Goal: Information Seeking & Learning: Learn about a topic

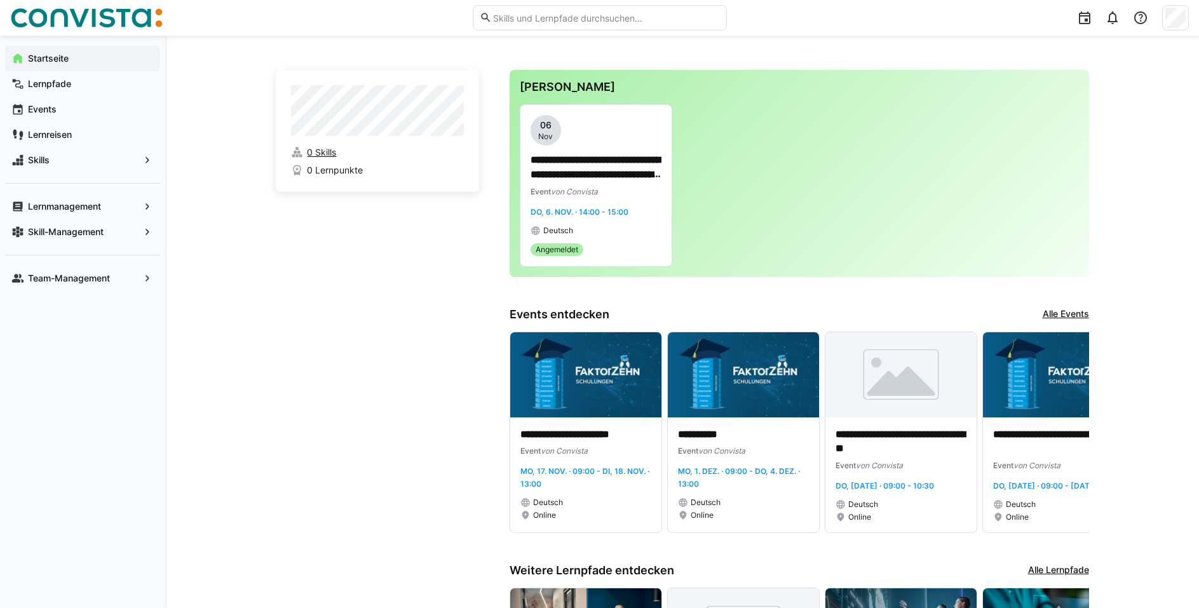
click at [319, 151] on span "0 Skills" at bounding box center [321, 152] width 29 height 13
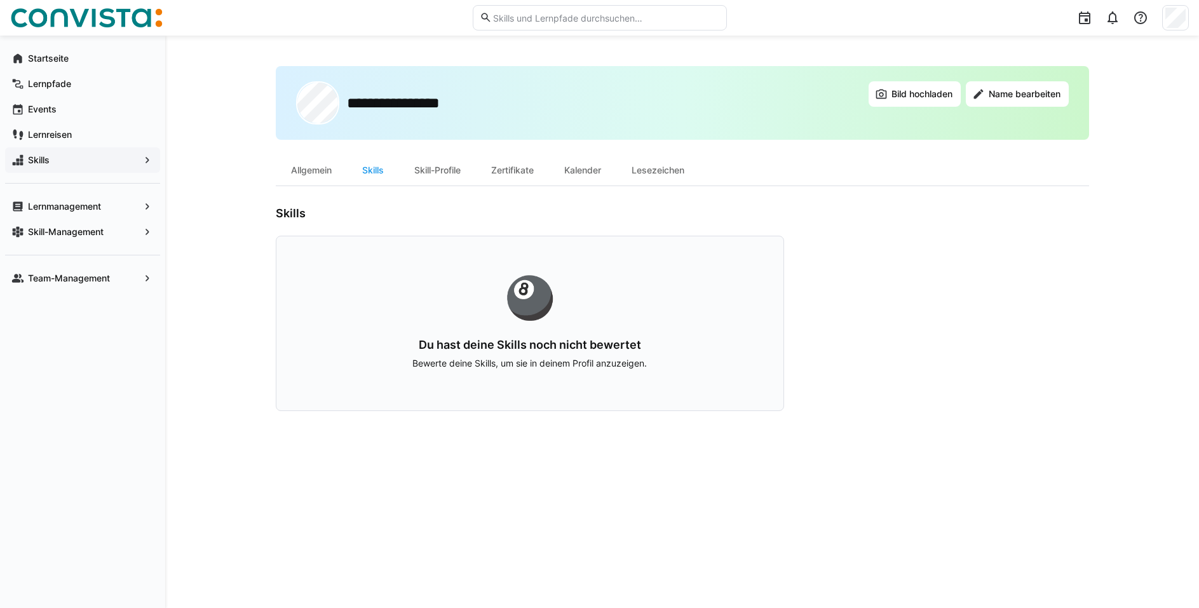
click at [139, 159] on span "Skills" at bounding box center [82, 160] width 113 height 13
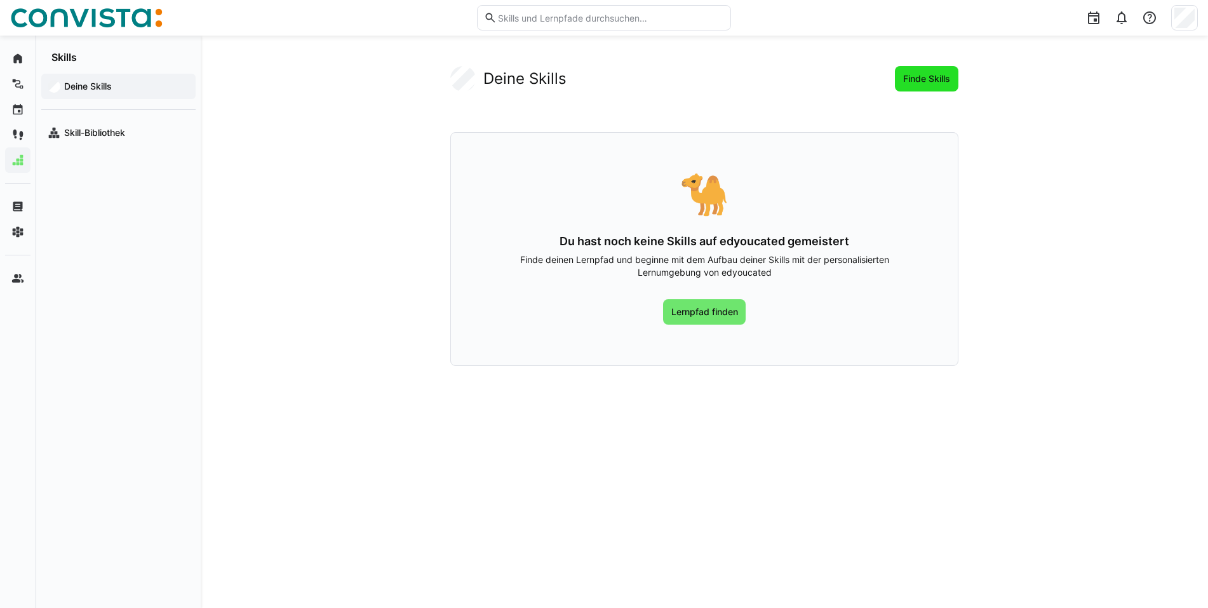
click at [926, 78] on span "Finde Skills" at bounding box center [927, 78] width 51 height 13
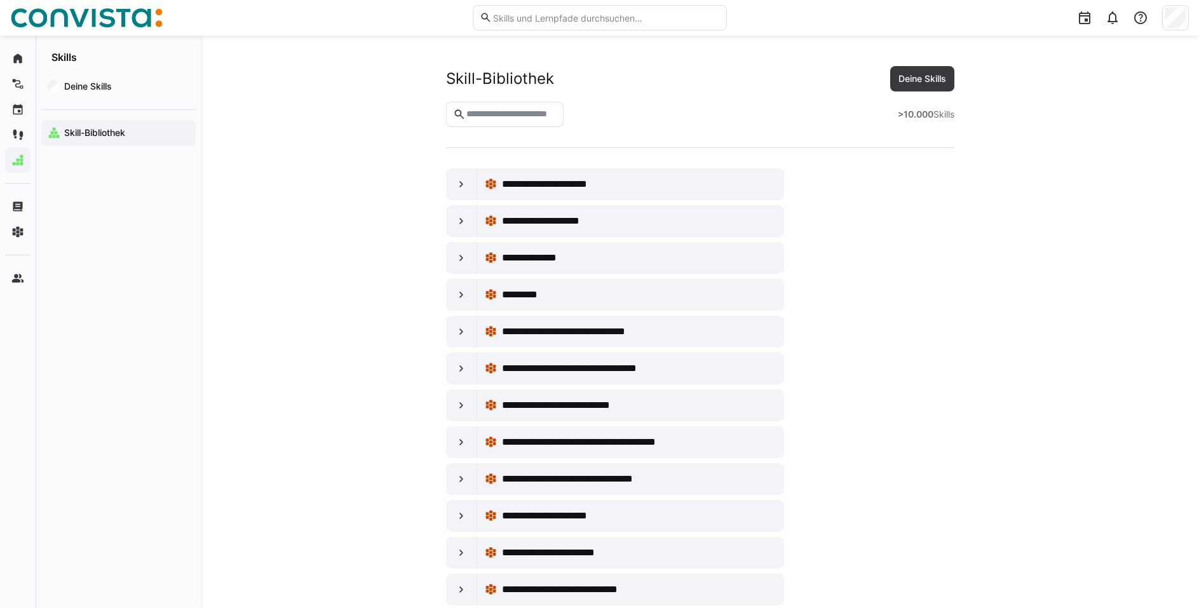
click at [510, 112] on input "text" at bounding box center [510, 114] width 91 height 11
type input "********"
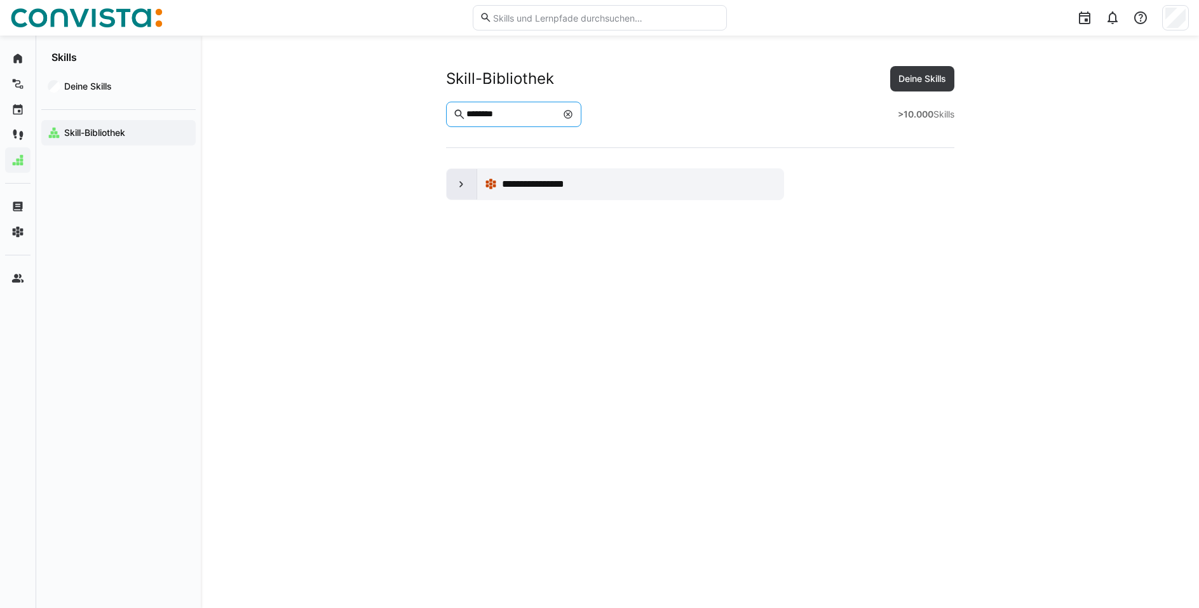
click at [463, 184] on eds-icon at bounding box center [461, 184] width 13 height 13
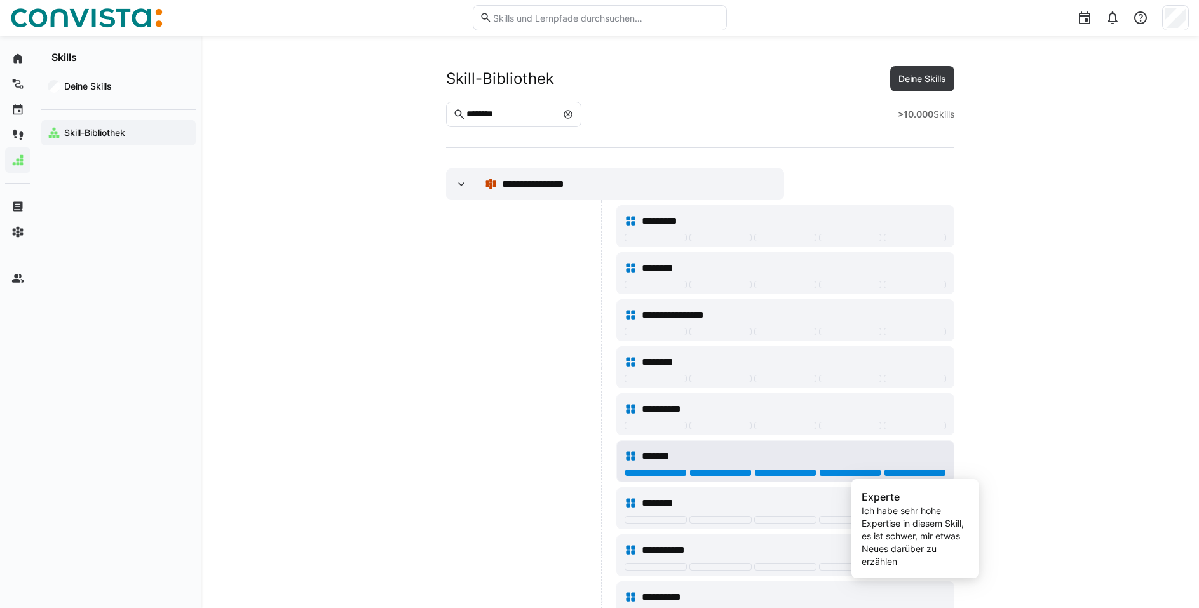
click at [924, 473] on div at bounding box center [915, 473] width 62 height 8
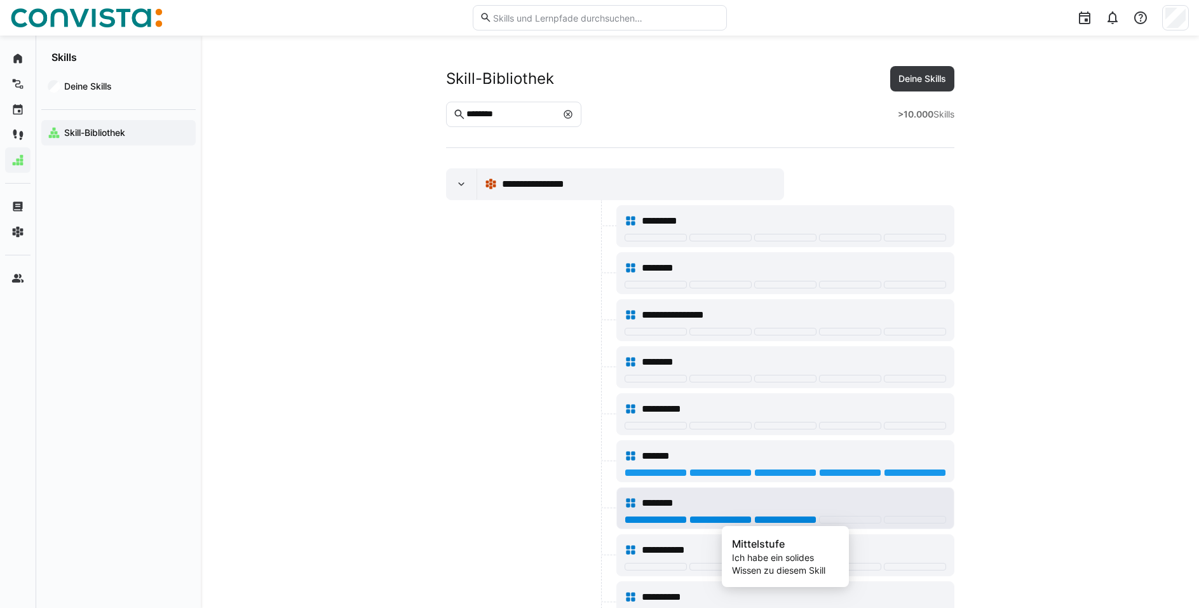
click at [778, 519] on div at bounding box center [785, 520] width 62 height 8
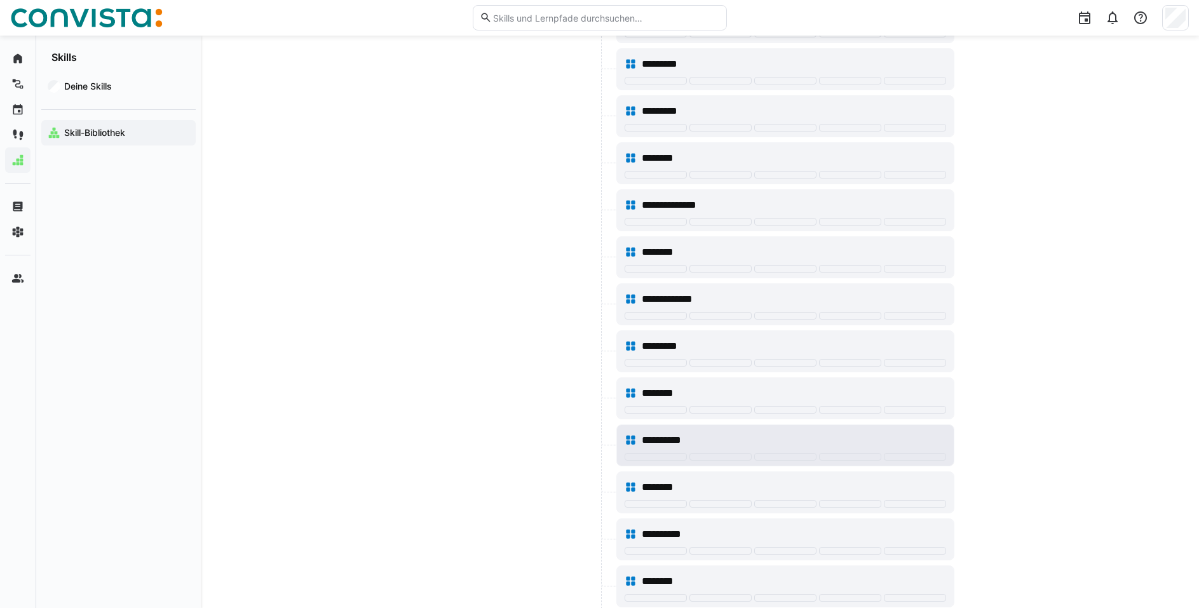
scroll to position [762, 0]
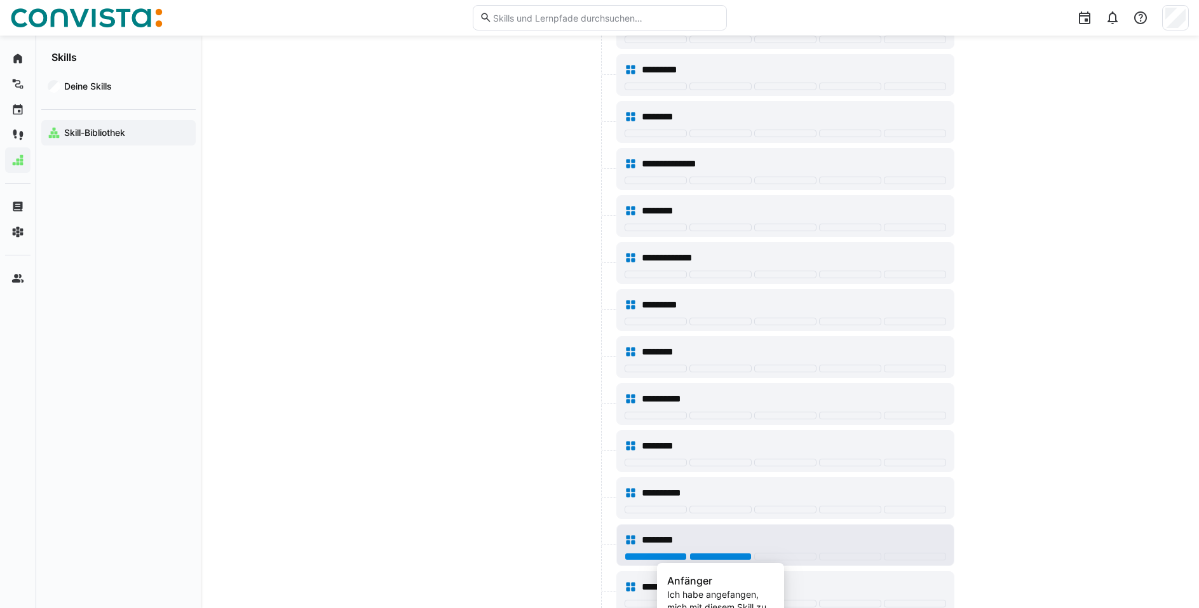
click at [723, 555] on div at bounding box center [720, 557] width 62 height 8
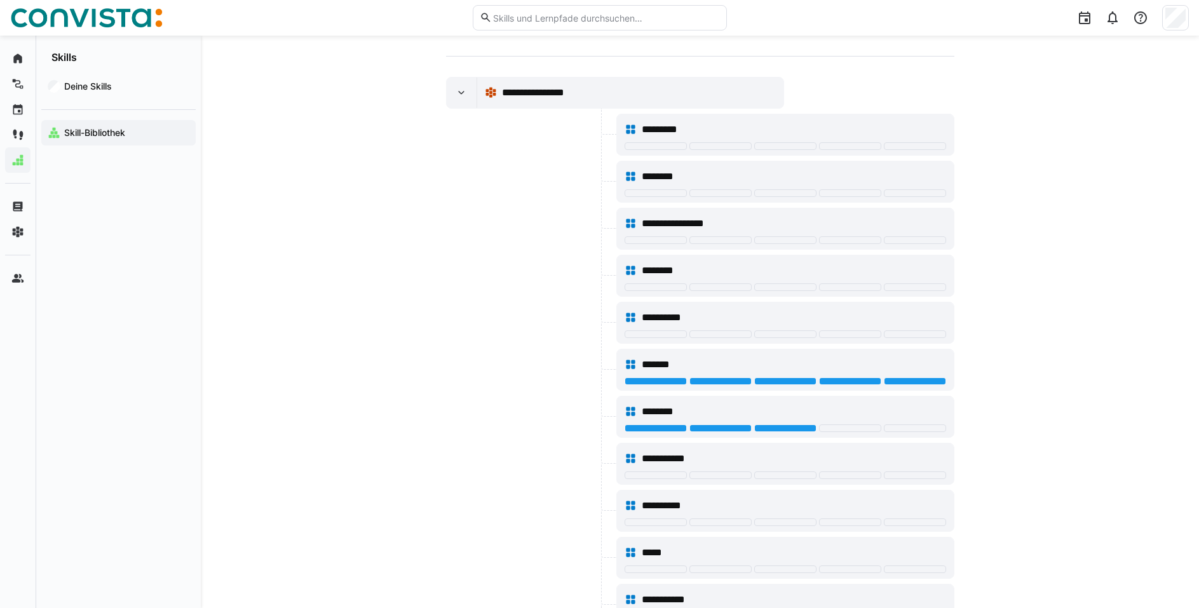
scroll to position [0, 0]
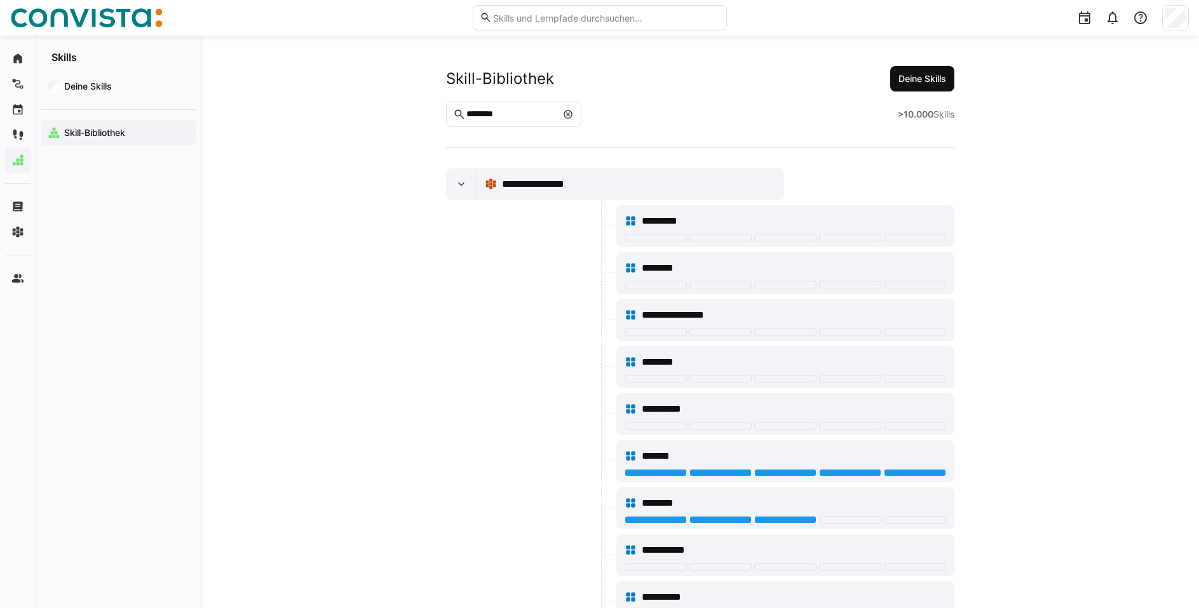
click at [919, 78] on span "Deine Skills" at bounding box center [921, 78] width 51 height 13
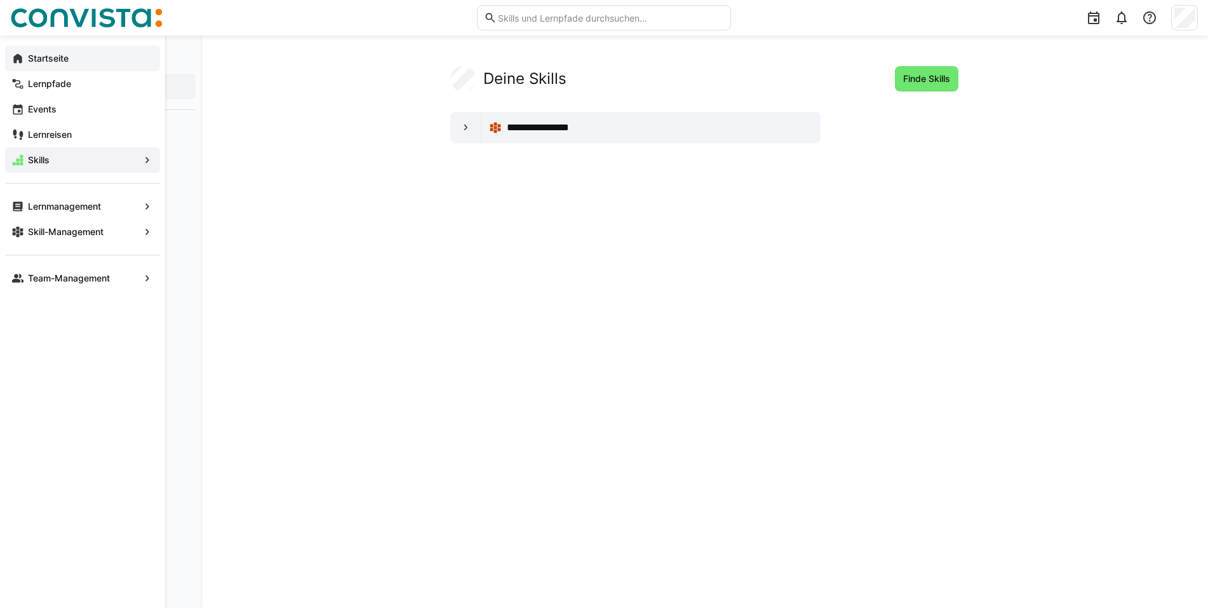
click at [24, 62] on eds-icon at bounding box center [17, 58] width 13 height 13
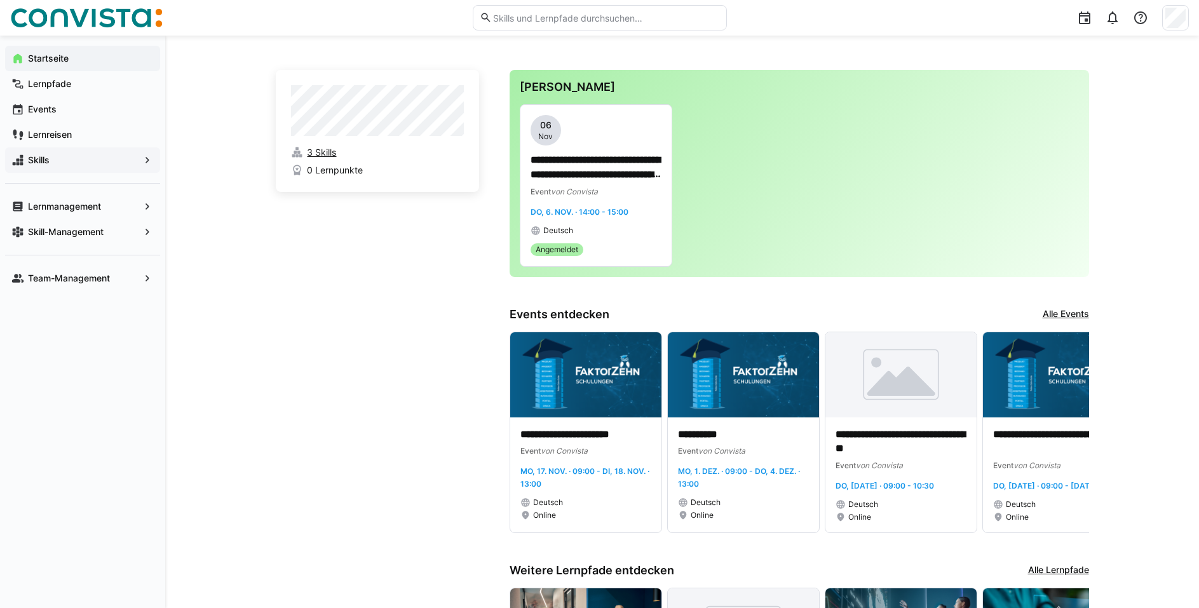
click at [322, 149] on span "3 Skills" at bounding box center [321, 152] width 29 height 13
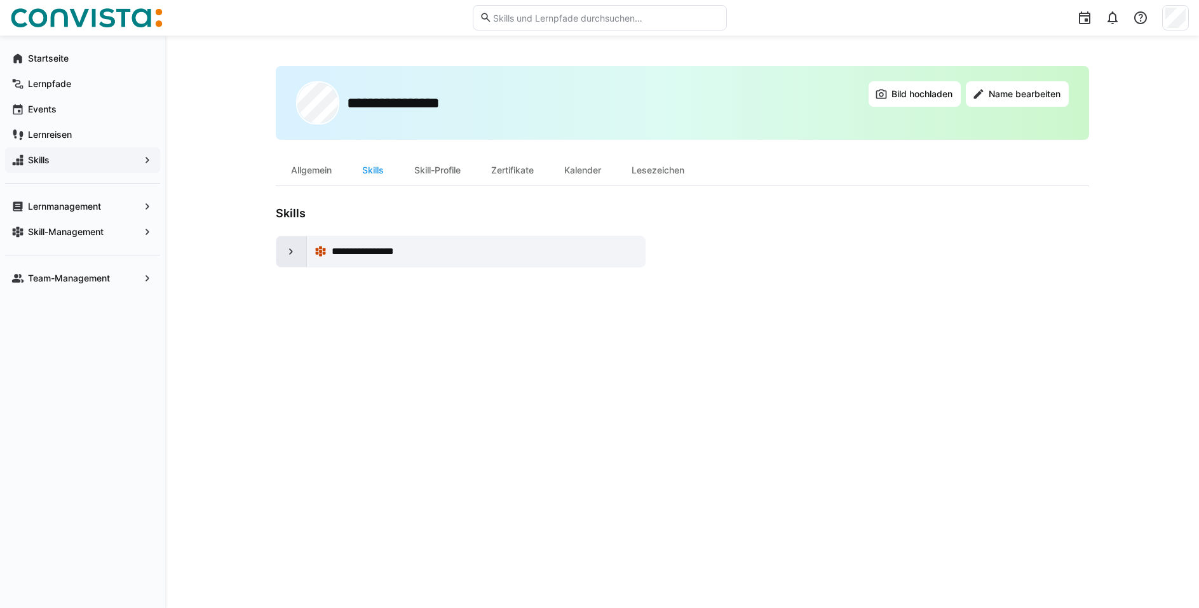
click at [289, 249] on eds-icon at bounding box center [291, 251] width 13 height 13
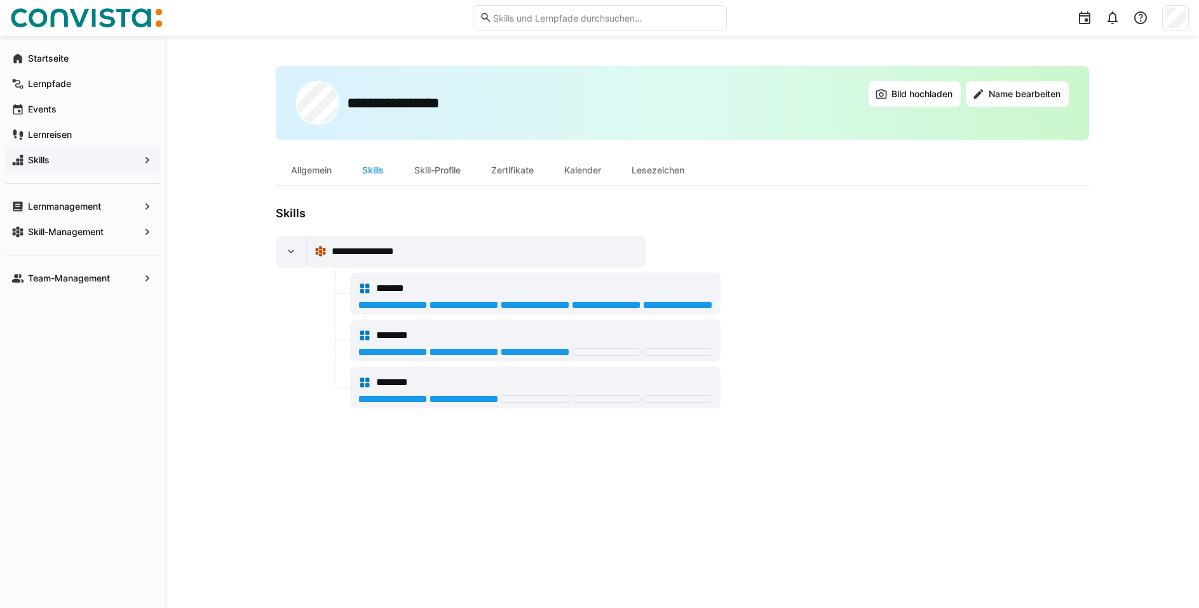
click at [602, 353] on div at bounding box center [606, 352] width 69 height 8
click at [602, 351] on div at bounding box center [606, 352] width 69 height 8
click at [395, 248] on span "**********" at bounding box center [375, 251] width 87 height 15
click at [400, 339] on span "********" at bounding box center [396, 335] width 41 height 15
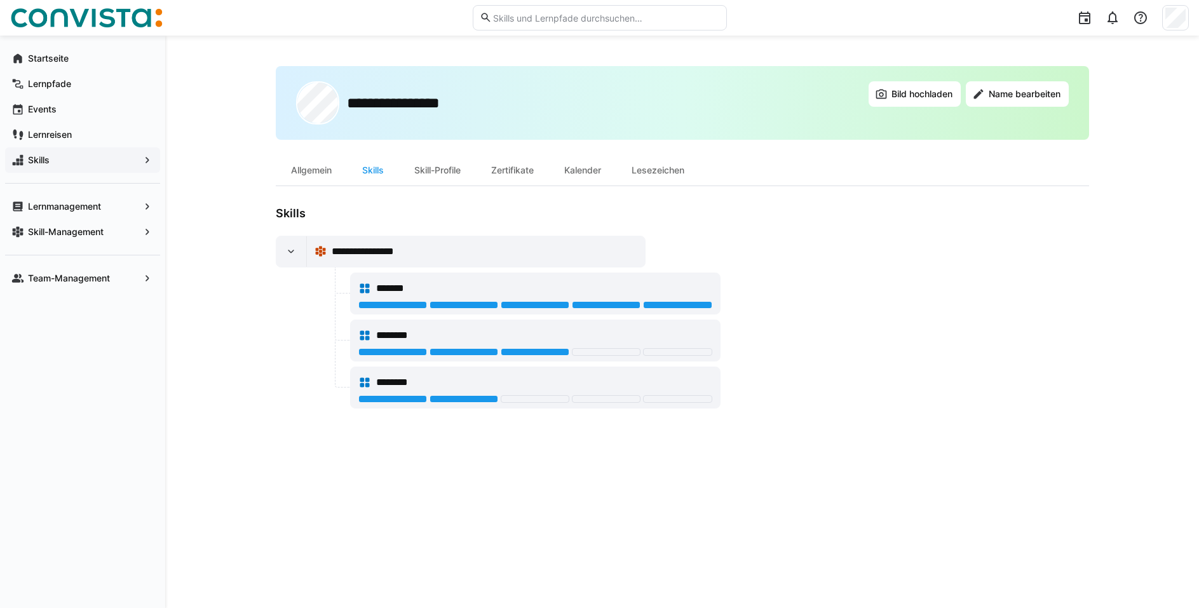
click at [389, 335] on span "********" at bounding box center [396, 335] width 41 height 15
click at [362, 332] on eds-icon at bounding box center [364, 335] width 13 height 13
click at [395, 336] on span "********" at bounding box center [396, 335] width 41 height 15
click at [51, 157] on span "Skills" at bounding box center [82, 160] width 113 height 13
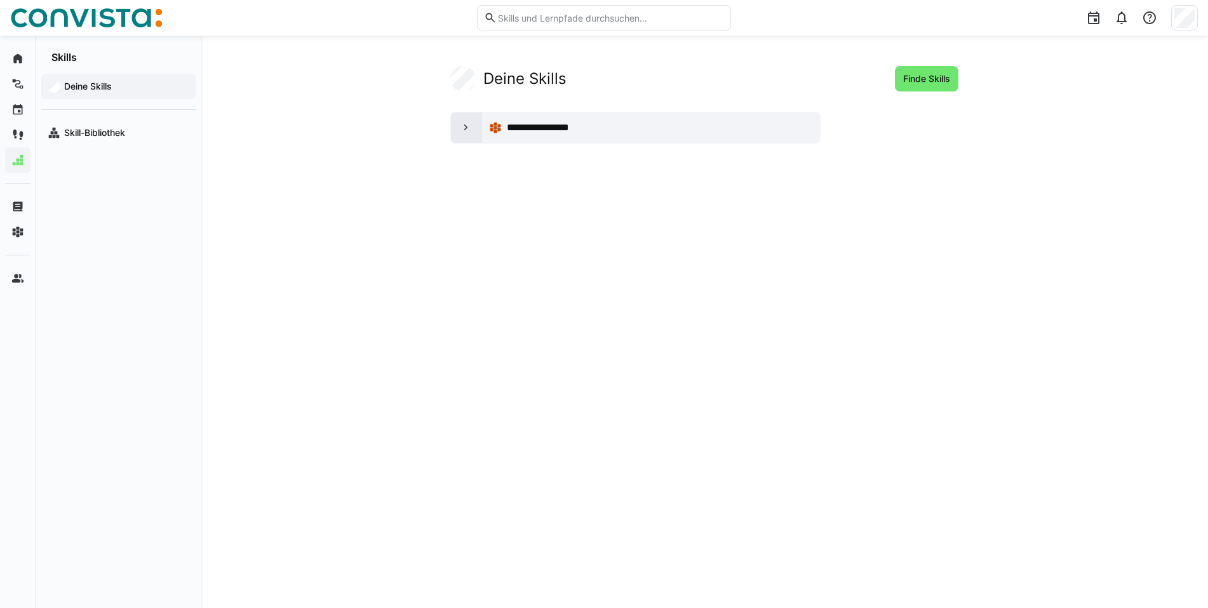
click at [470, 128] on eds-icon at bounding box center [466, 127] width 13 height 13
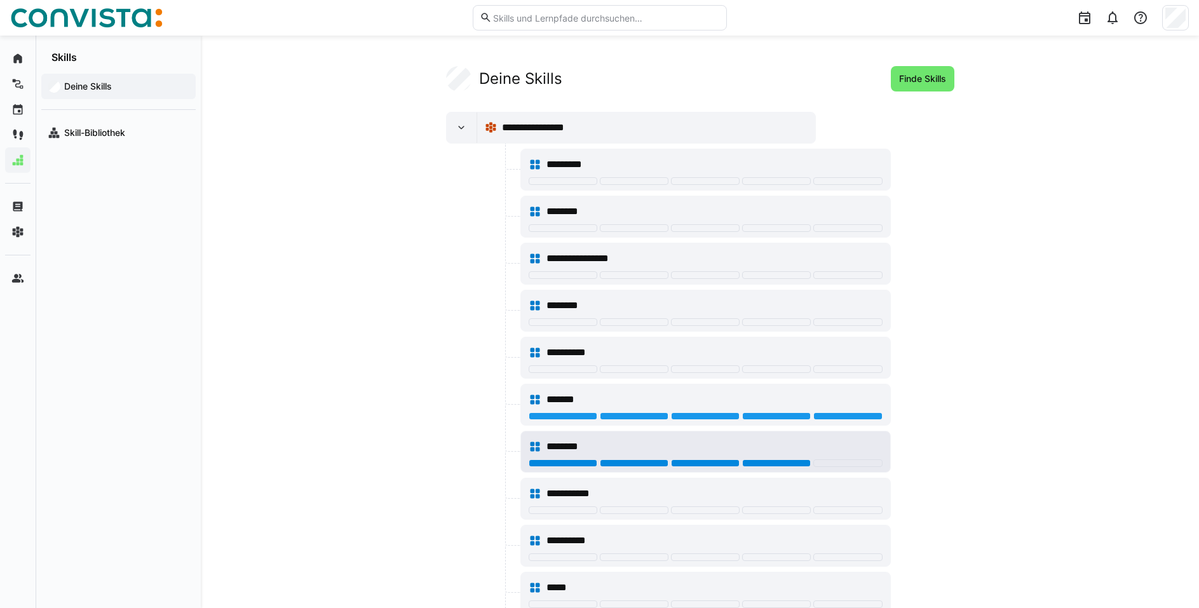
click at [774, 464] on div at bounding box center [776, 463] width 69 height 8
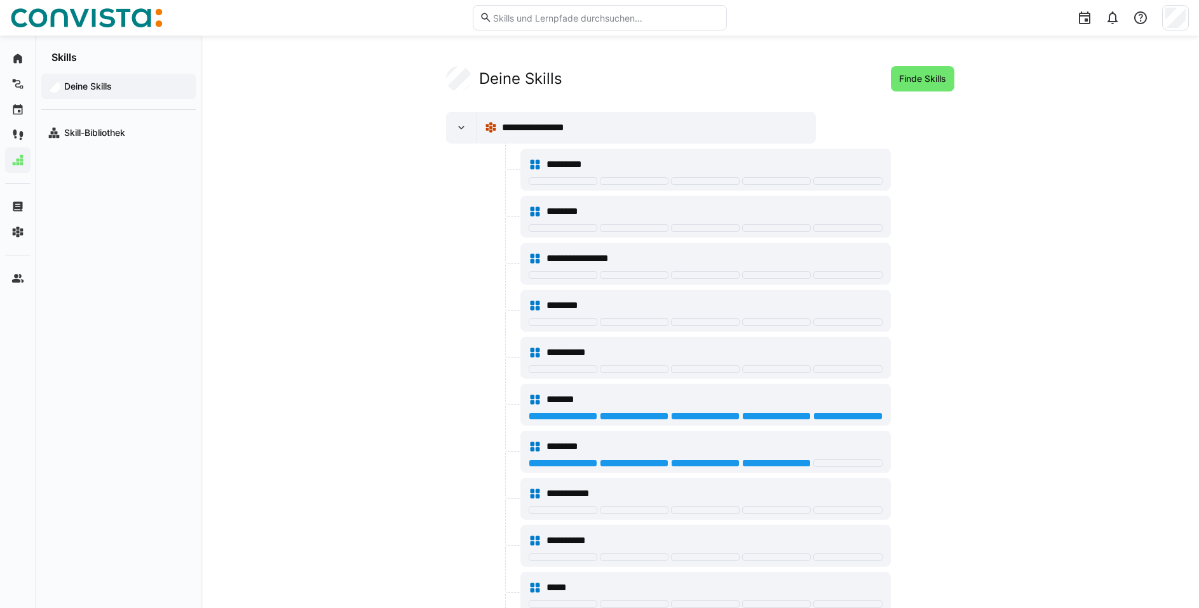
click at [457, 131] on eds-icon at bounding box center [461, 127] width 13 height 13
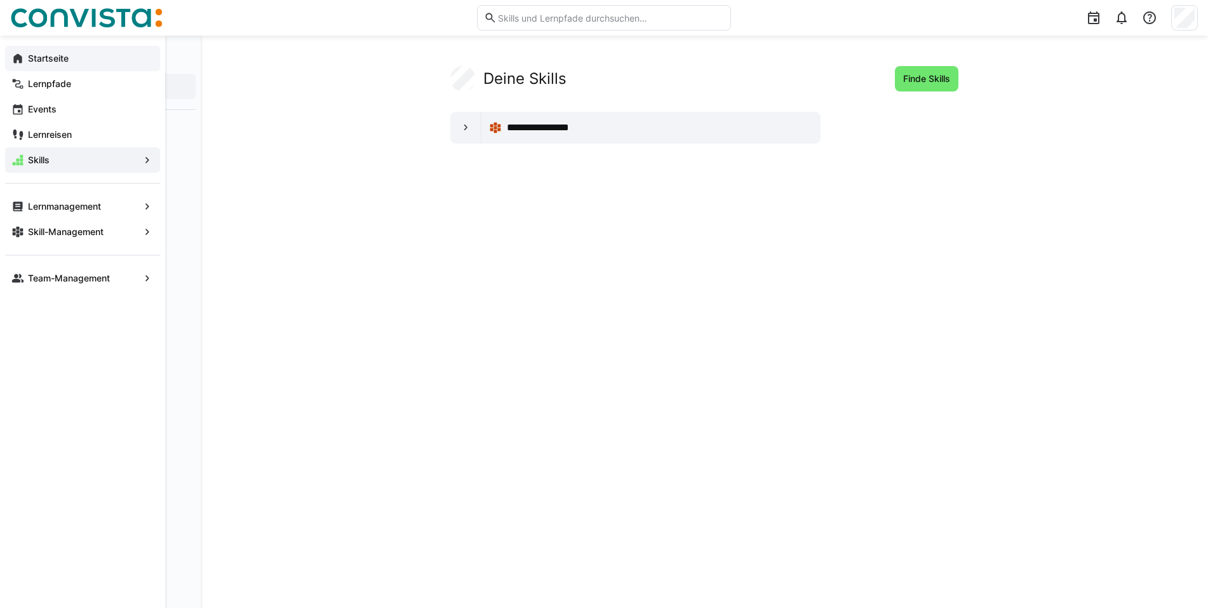
click at [0, 0] on app-navigation-label "Startseite" at bounding box center [0, 0] width 0 height 0
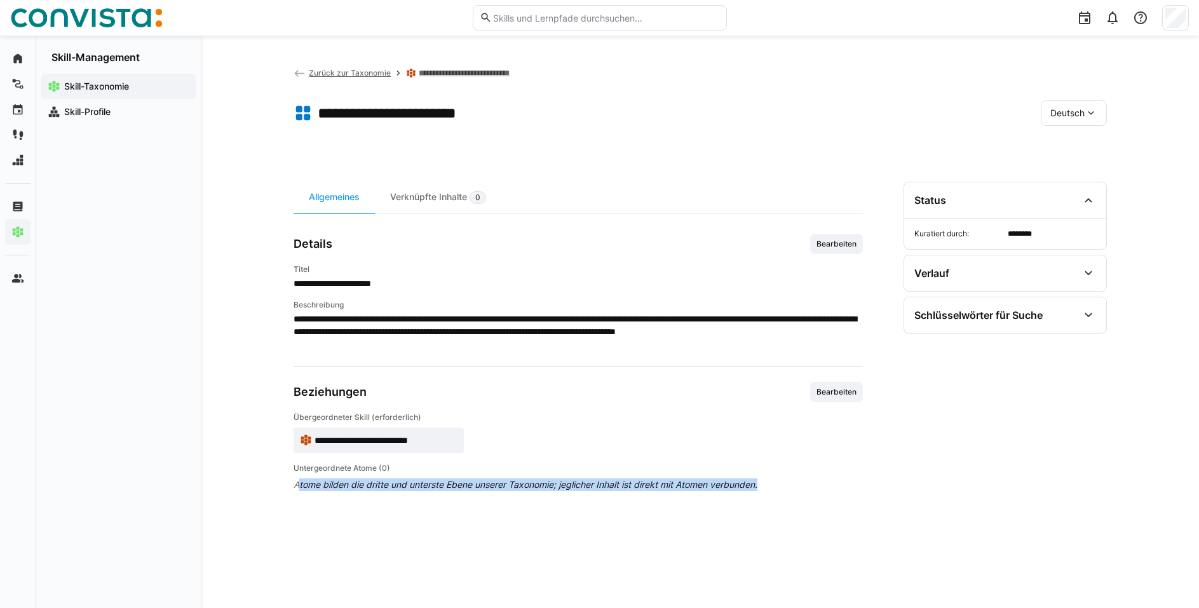
drag, startPoint x: 295, startPoint y: 487, endPoint x: 757, endPoint y: 490, distance: 461.9
click at [757, 490] on span "Atome bilden die dritte und unterste Ebene unserer Taxonomie; jeglicher Inhalt …" at bounding box center [578, 484] width 569 height 13
click at [359, 74] on span "Zurück zur Taxonomie" at bounding box center [350, 73] width 82 height 10
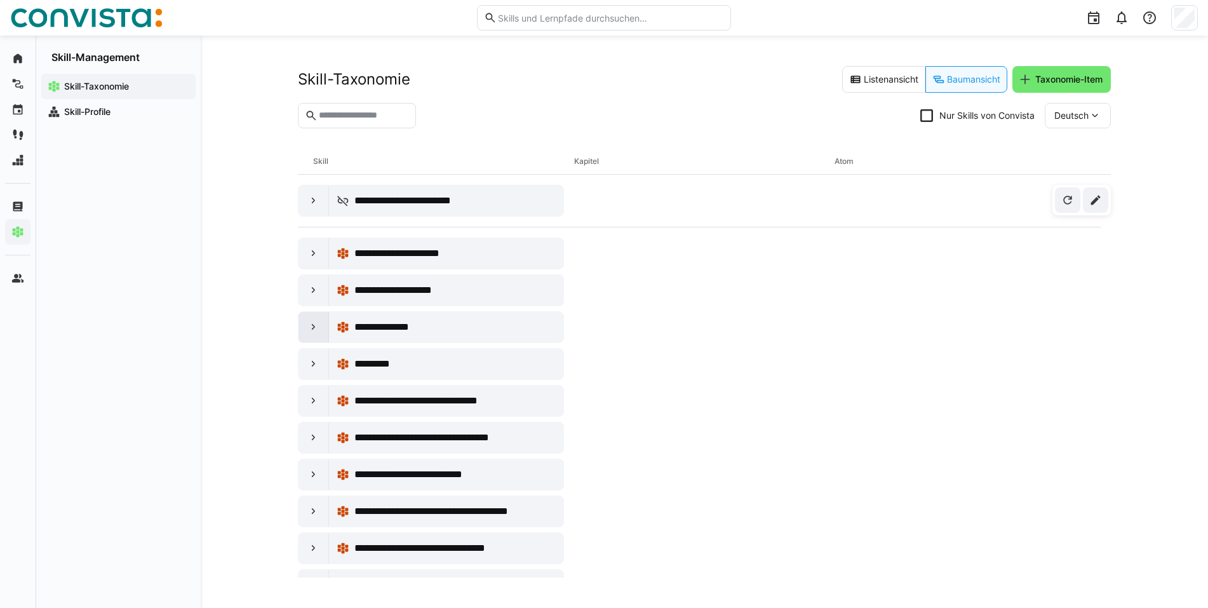
click at [309, 325] on eds-icon at bounding box center [313, 327] width 13 height 13
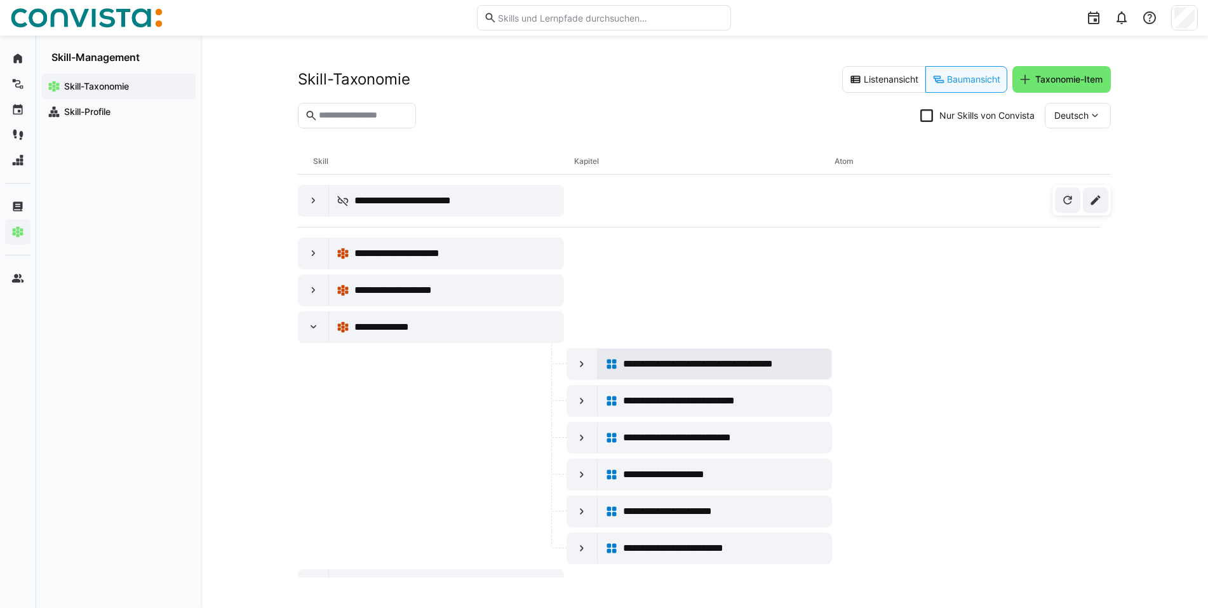
click at [612, 364] on eds-icon at bounding box center [611, 364] width 13 height 13
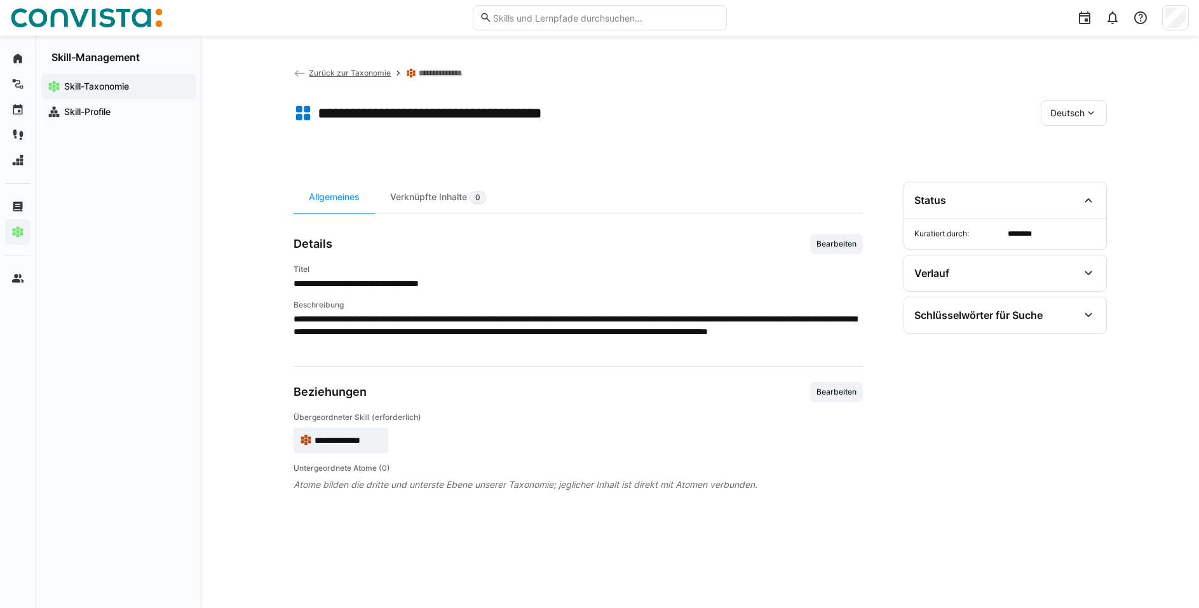
click at [1078, 111] on span "Deutsch" at bounding box center [1067, 113] width 34 height 13
click at [1069, 178] on span "Englisch" at bounding box center [1067, 173] width 34 height 13
